Goal: Information Seeking & Learning: Check status

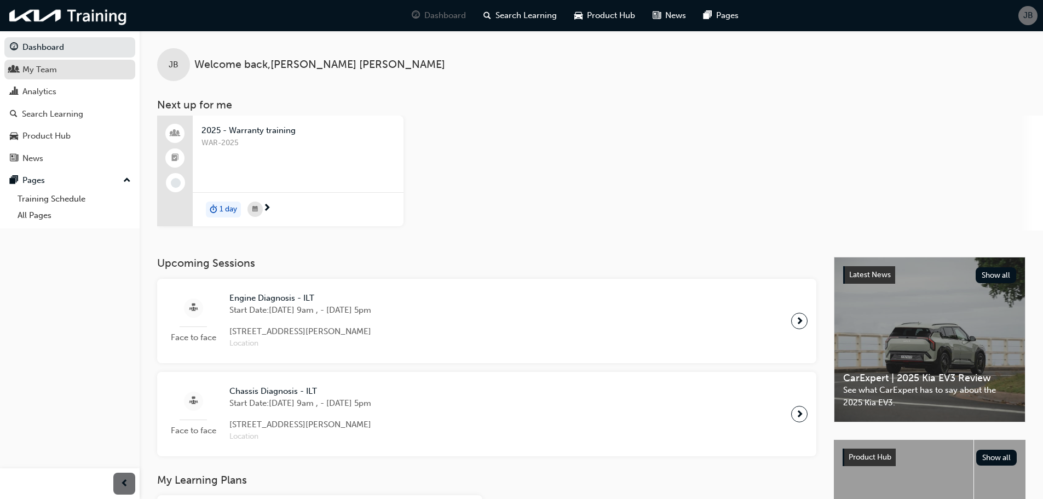
click at [70, 72] on div "My Team" at bounding box center [70, 70] width 120 height 14
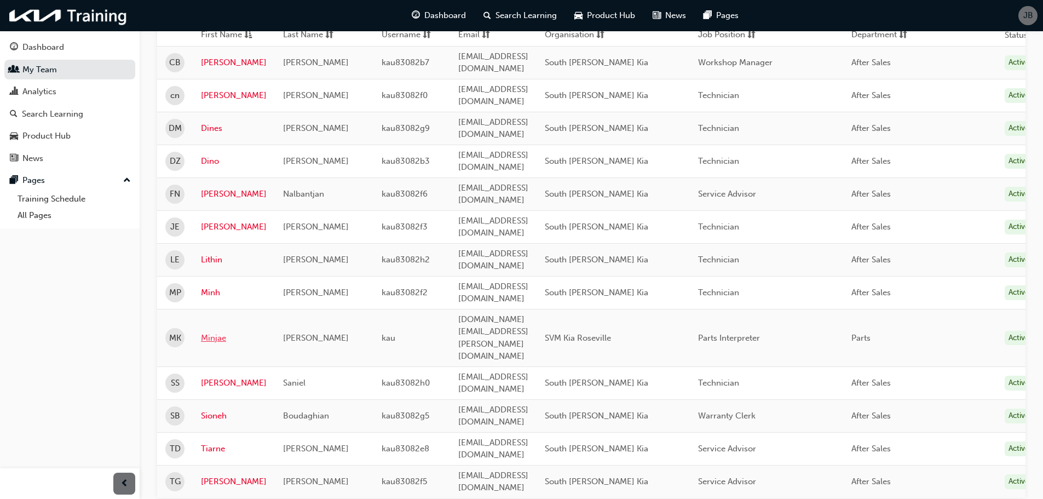
click at [221, 332] on link "Minjae" at bounding box center [234, 338] width 66 height 13
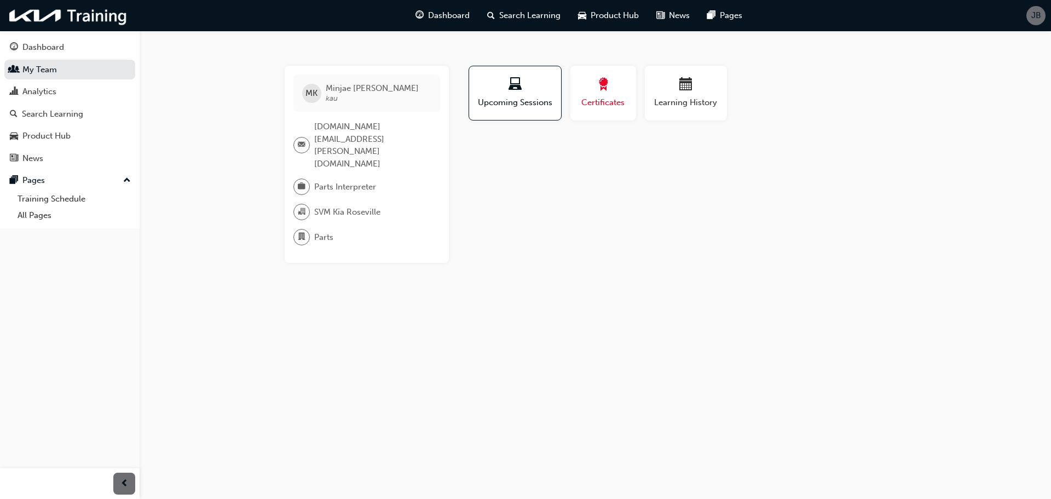
click at [621, 97] on span "Certificates" at bounding box center [603, 102] width 49 height 13
click at [690, 94] on div "button" at bounding box center [686, 86] width 66 height 17
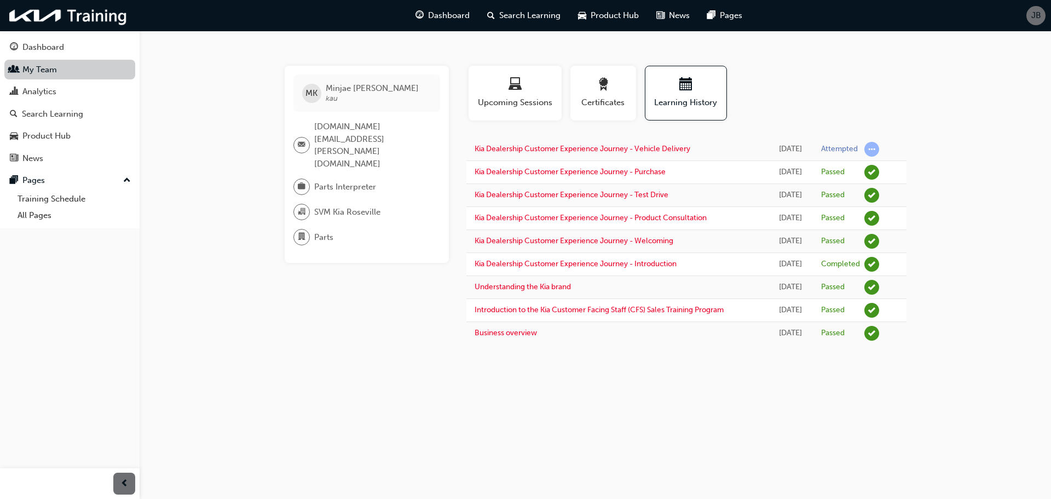
click at [54, 73] on link "My Team" at bounding box center [69, 70] width 131 height 20
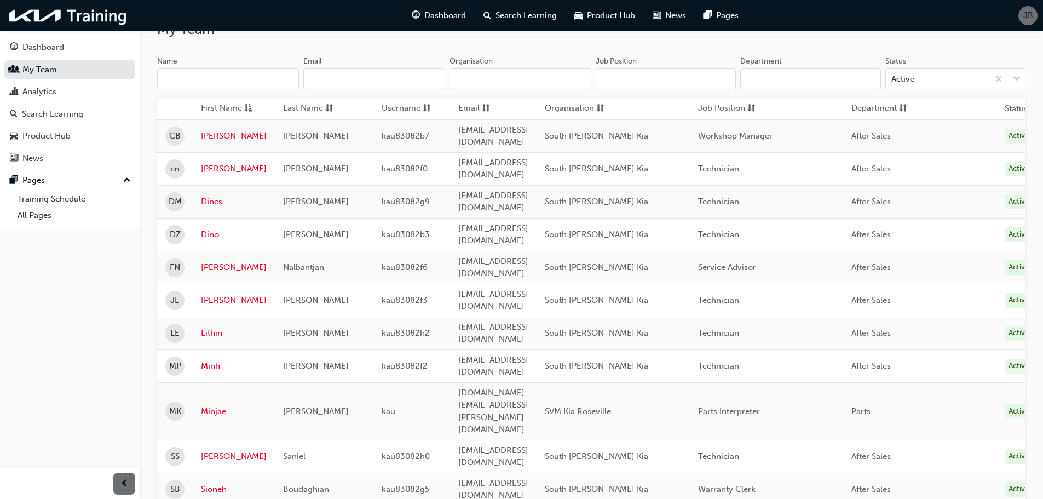
scroll to position [109, 0]
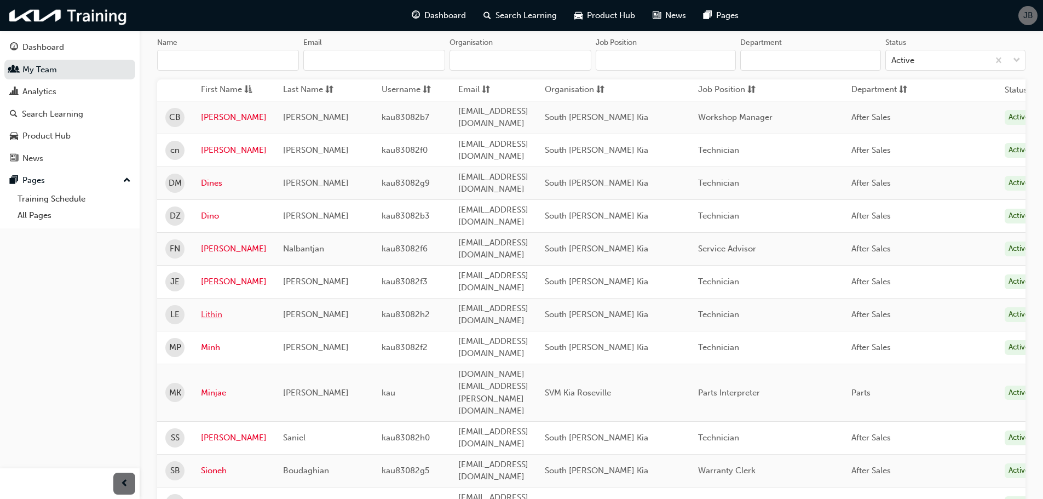
click at [217, 308] on link "Lithin" at bounding box center [234, 314] width 66 height 13
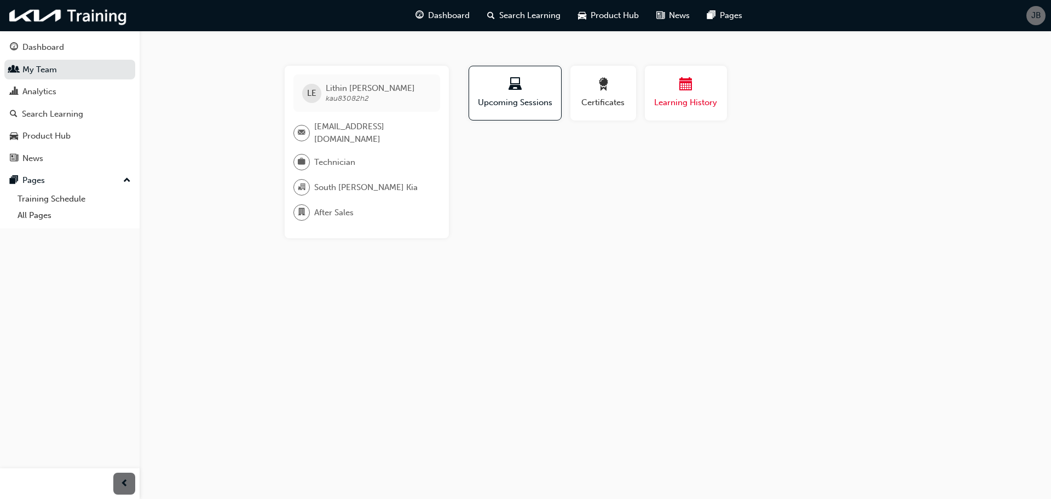
click at [720, 94] on button "Learning History" at bounding box center [686, 93] width 82 height 55
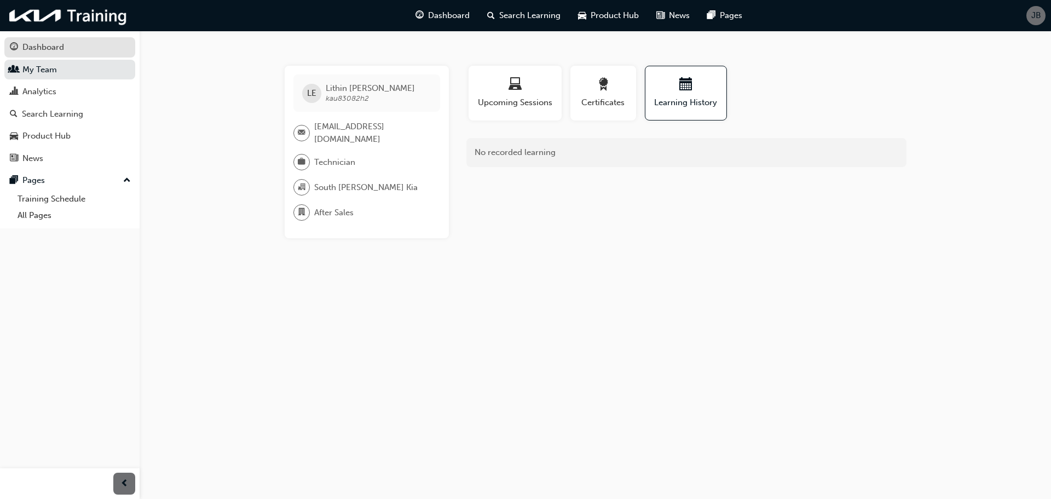
click at [69, 45] on div "Dashboard" at bounding box center [70, 48] width 120 height 14
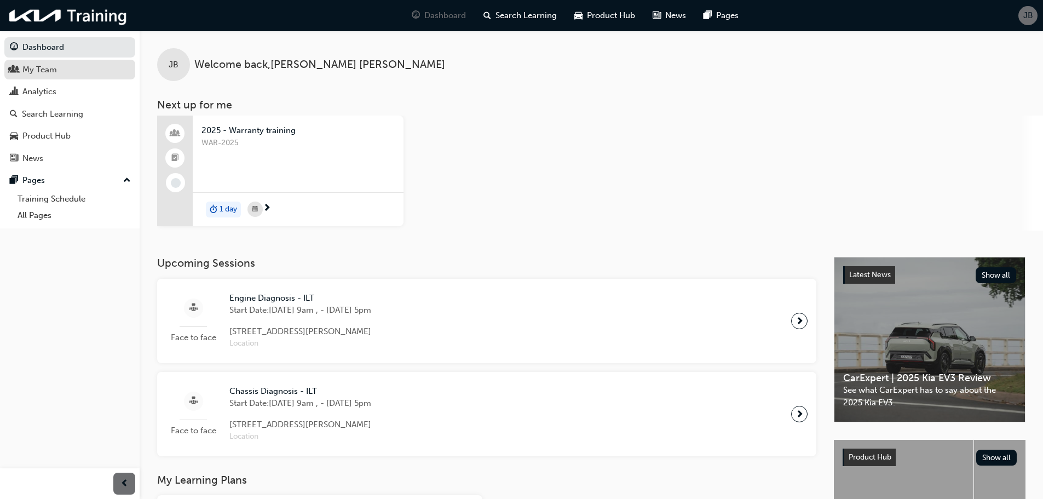
click at [69, 72] on div "My Team" at bounding box center [70, 70] width 120 height 14
